Goal: Transaction & Acquisition: Purchase product/service

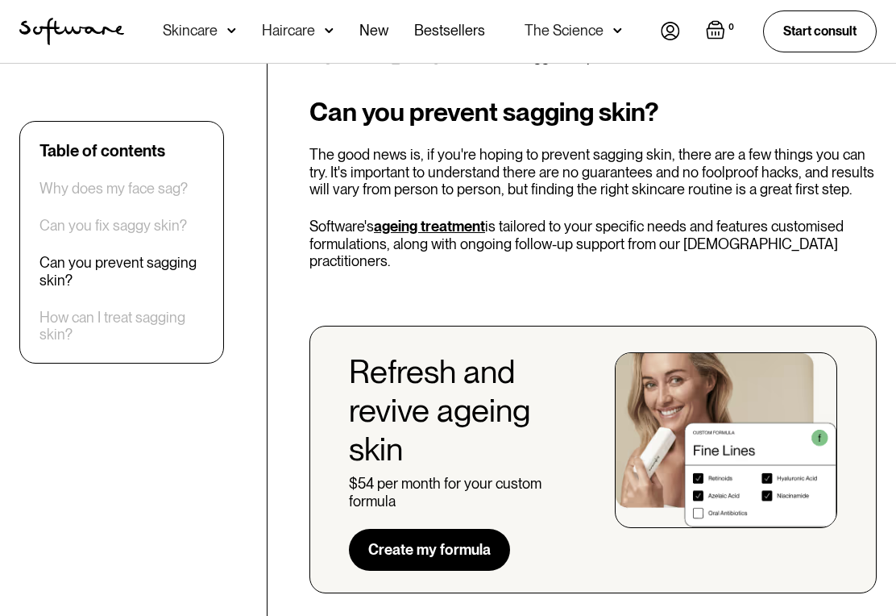
scroll to position [1876, 0]
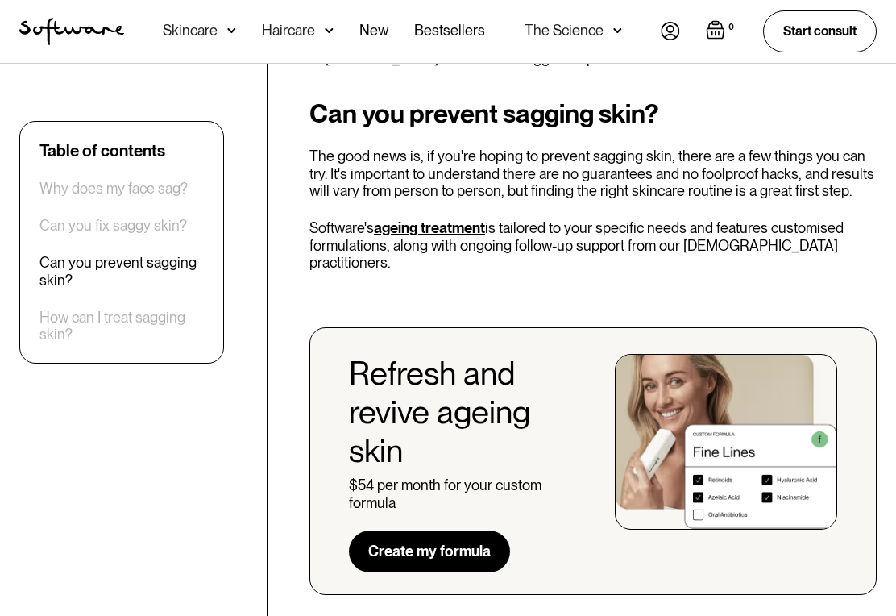
click at [444, 476] on div "$54 per month for your custom formula" at bounding box center [469, 493] width 241 height 35
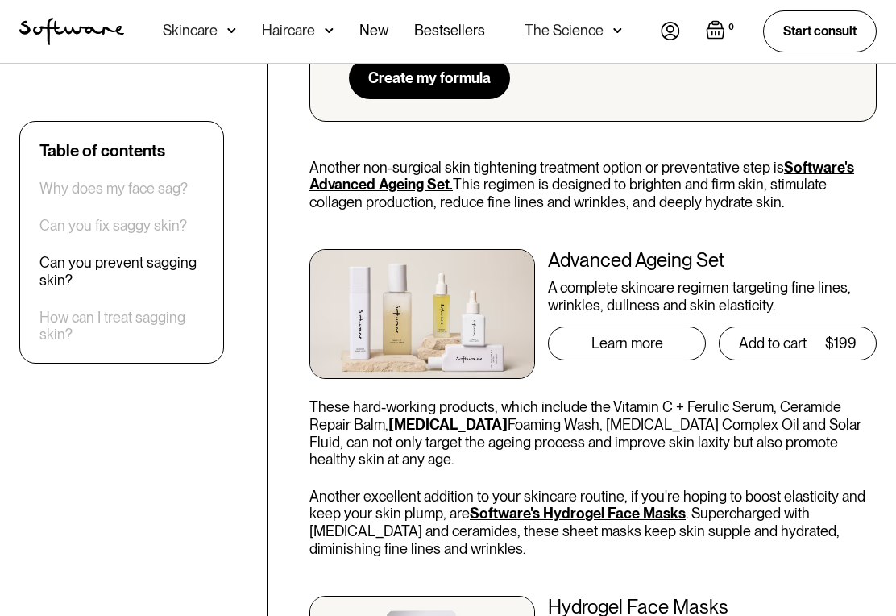
scroll to position [2347, 0]
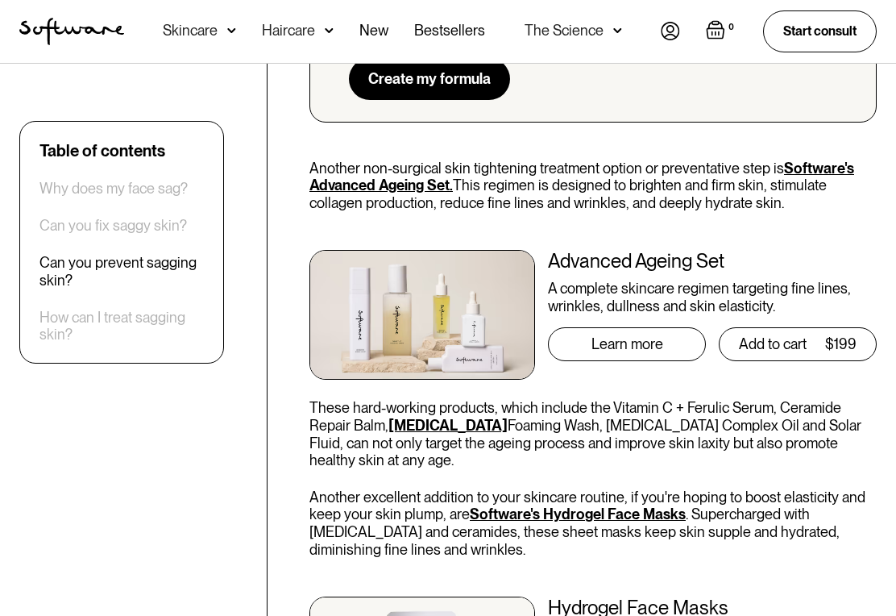
click at [646, 328] on div "Learn more" at bounding box center [627, 345] width 158 height 34
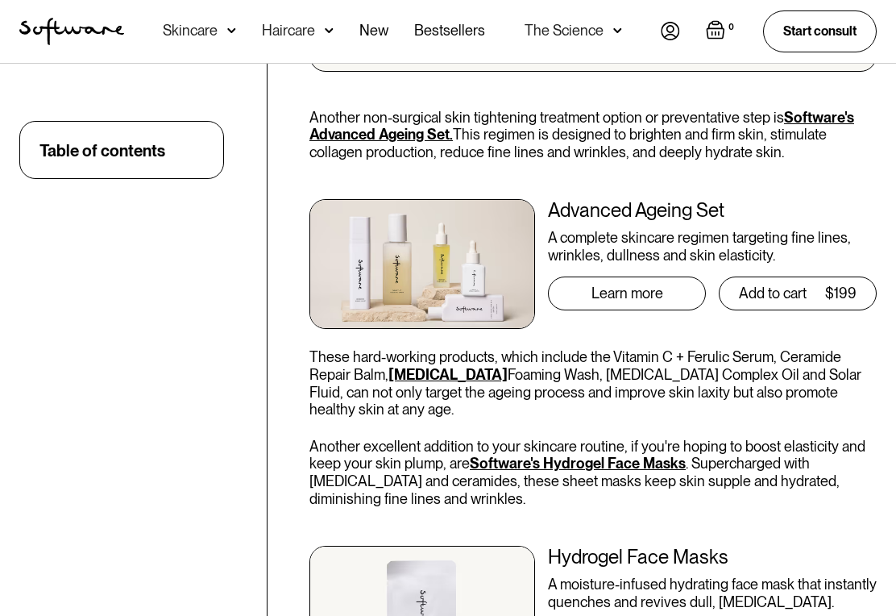
scroll to position [3122, 0]
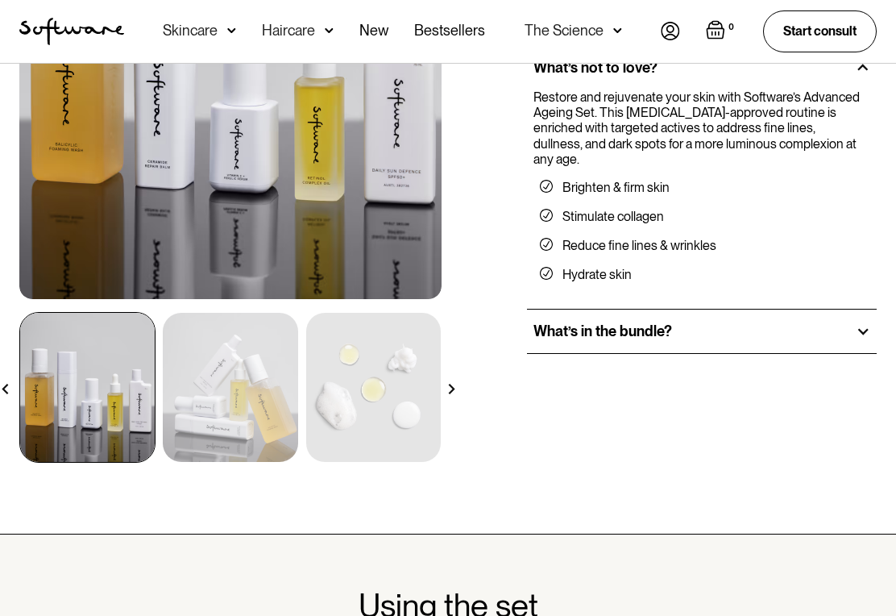
scroll to position [304, 0]
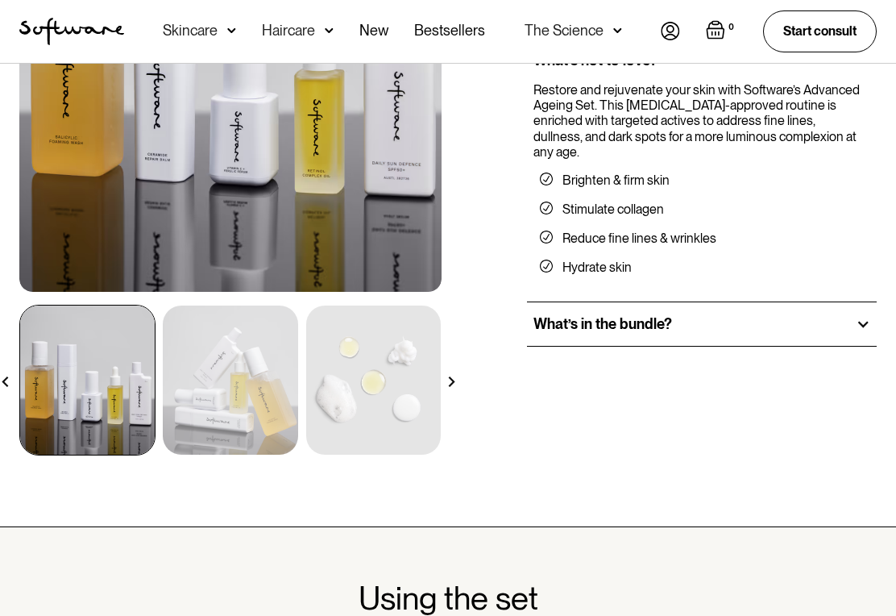
click at [683, 322] on div "What’s in the bundle?" at bounding box center [702, 324] width 350 height 44
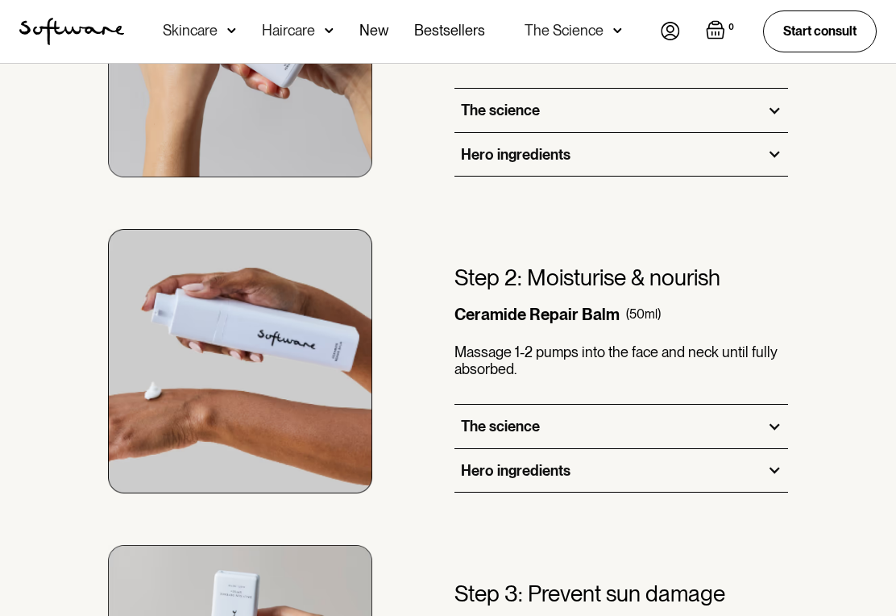
scroll to position [1690, 0]
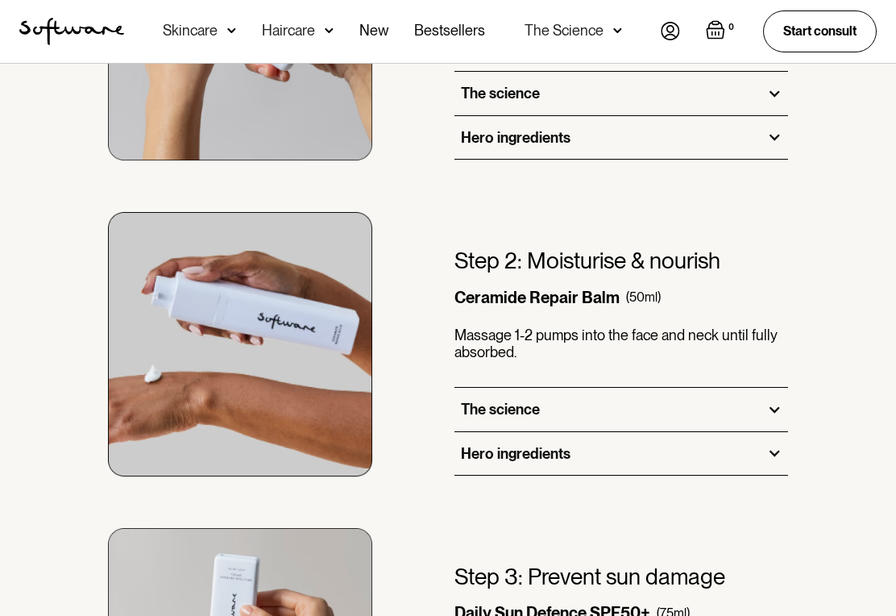
click at [778, 446] on div "Hero ingredients" at bounding box center [621, 454] width 334 height 44
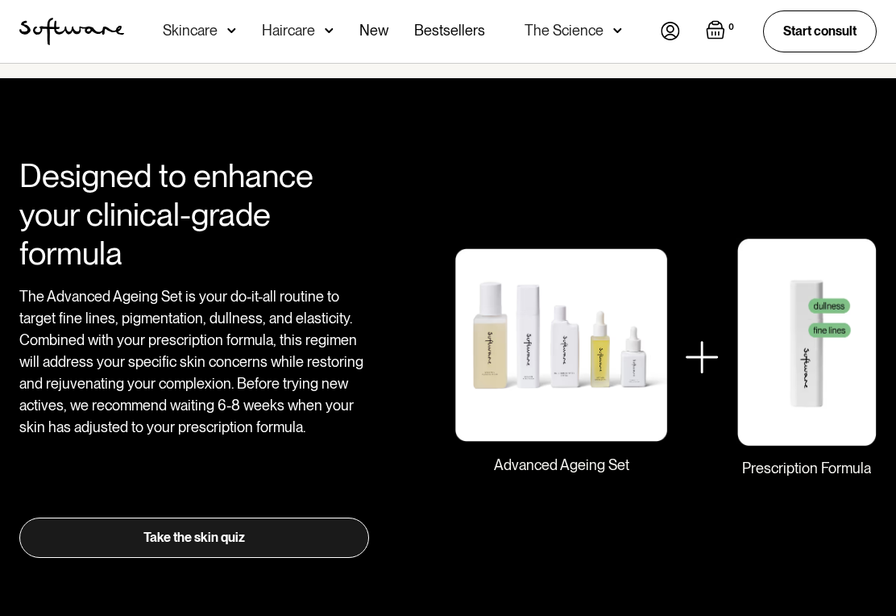
scroll to position [2856, 0]
click at [839, 356] on img at bounding box center [807, 342] width 140 height 209
click at [805, 363] on img at bounding box center [807, 342] width 140 height 209
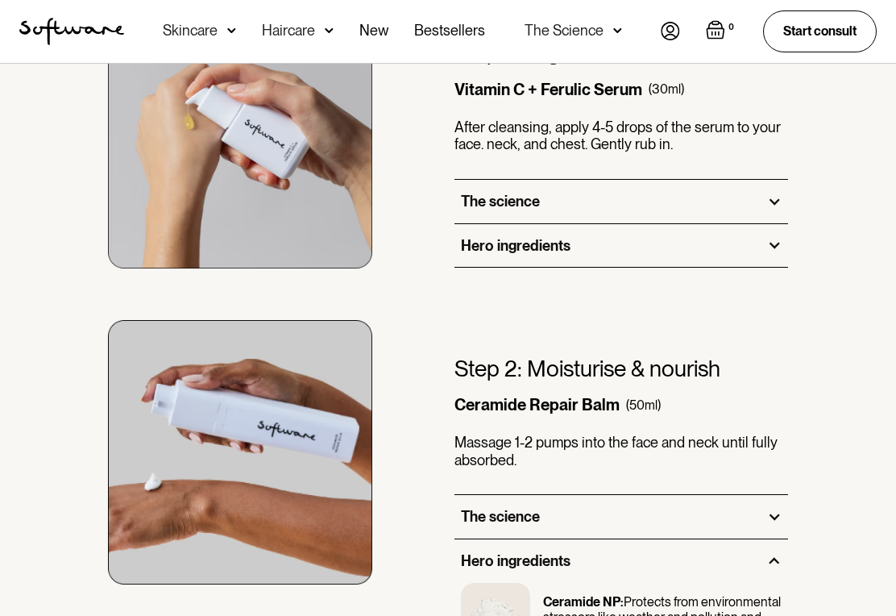
scroll to position [1419, 0]
